Goal: Information Seeking & Learning: Learn about a topic

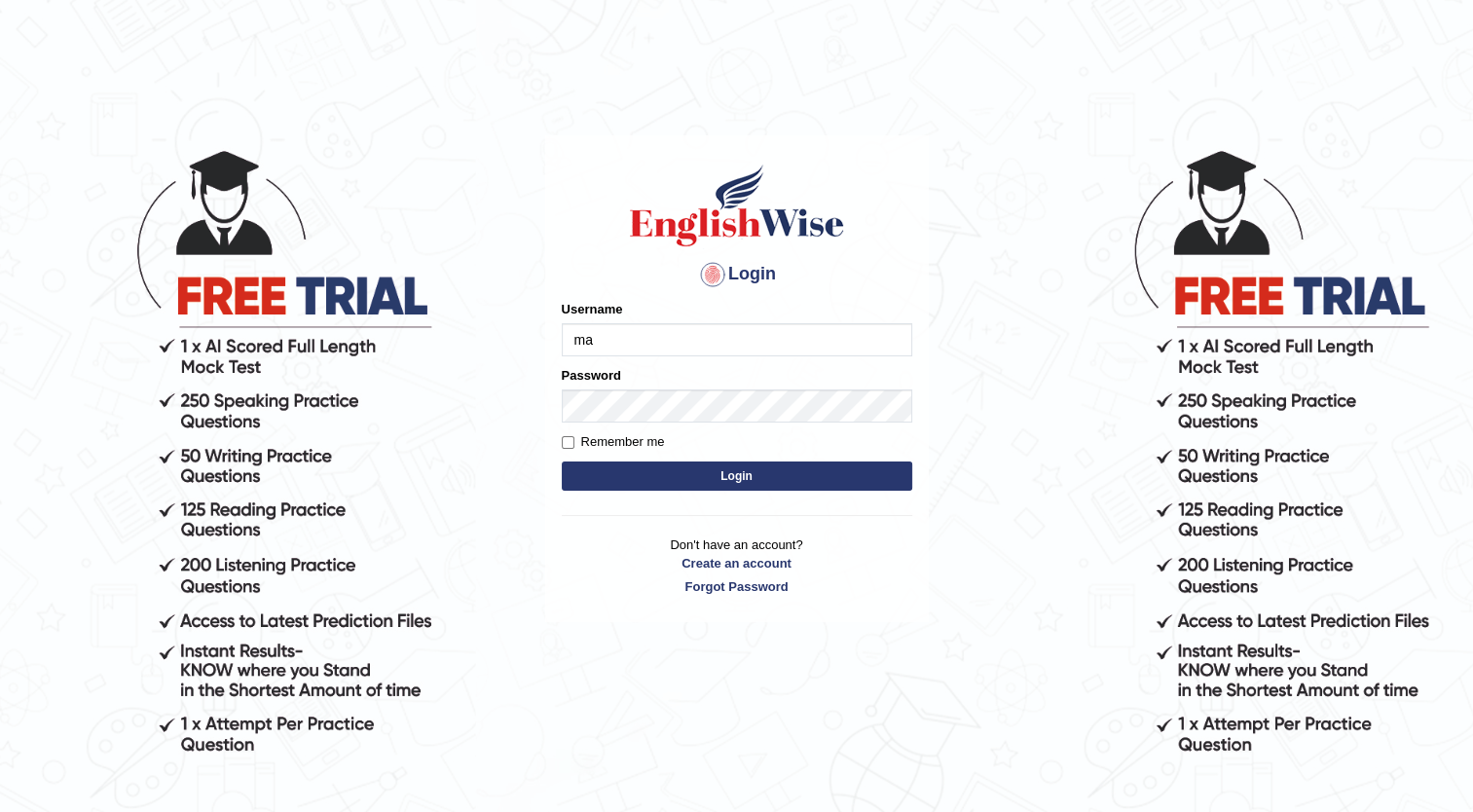
type input "m"
type input "Maria1224"
click at [714, 469] on button "Login" at bounding box center [736, 475] width 350 height 29
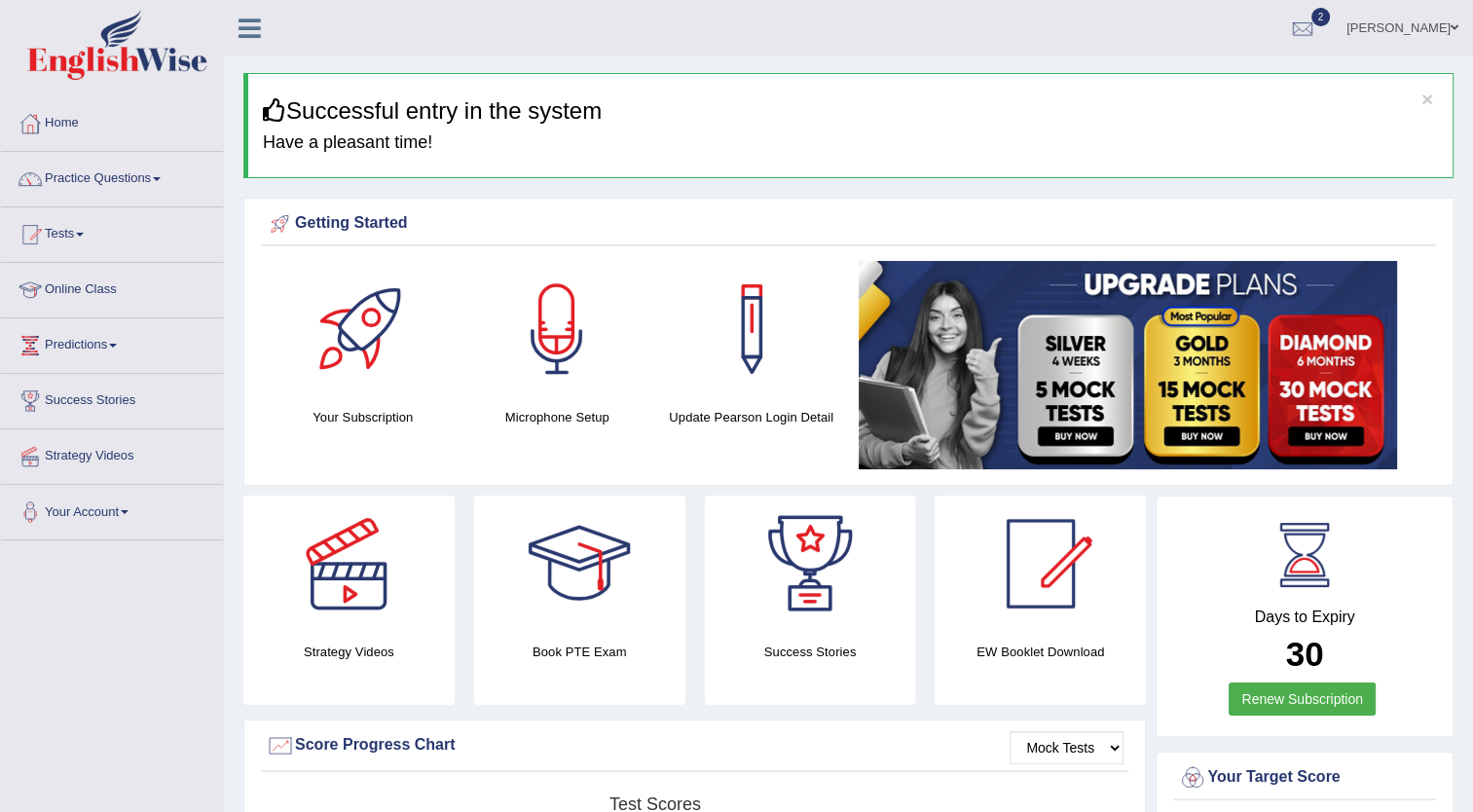
click at [104, 294] on link "Online Class" at bounding box center [112, 286] width 222 height 49
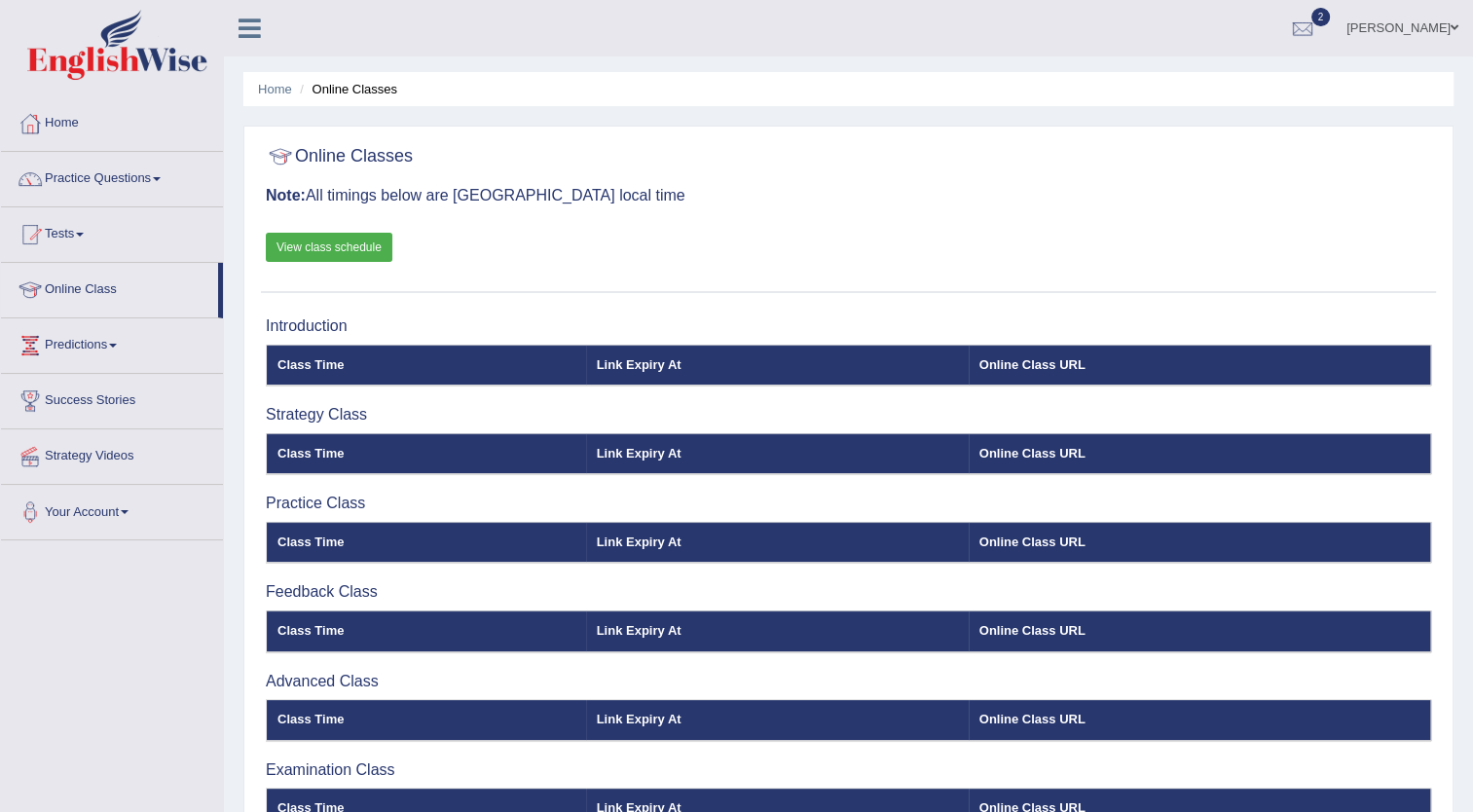
click at [332, 241] on link "View class schedule" at bounding box center [328, 246] width 127 height 29
